Goal: Task Accomplishment & Management: Manage account settings

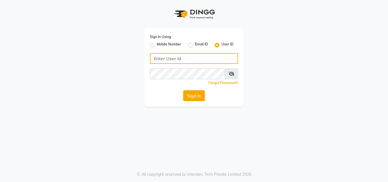
type input "artisanstudio"
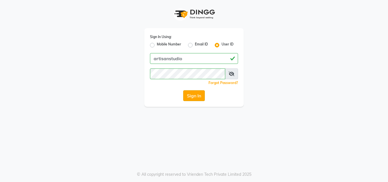
click at [190, 100] on button "Sign In" at bounding box center [194, 95] width 22 height 11
